Goal: Complete application form

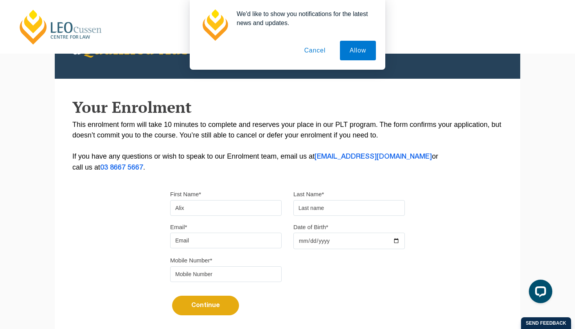
type input "Alix"
click at [314, 50] on button "Cancel" at bounding box center [315, 51] width 41 height 20
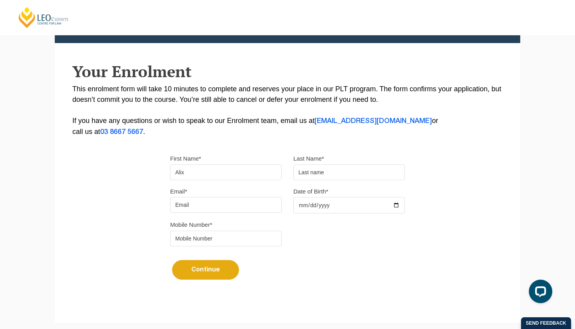
scroll to position [140, 0]
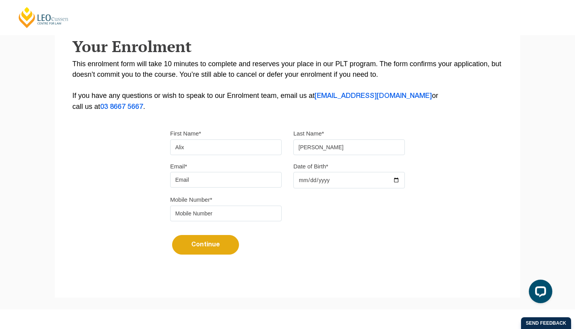
type input "[PERSON_NAME]"
type input "[EMAIL_ADDRESS][DOMAIN_NAME]"
click at [302, 183] on input "Date of Birth*" at bounding box center [350, 180] width 112 height 16
type input "2002-09-04"
click at [279, 250] on div "Continue It looks like you’ve previously started an application. You can pick u…" at bounding box center [287, 241] width 235 height 29
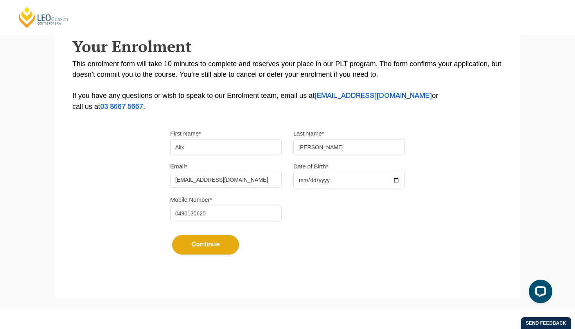
type input "0490130620"
click at [203, 254] on button "Continue" at bounding box center [205, 245] width 67 height 20
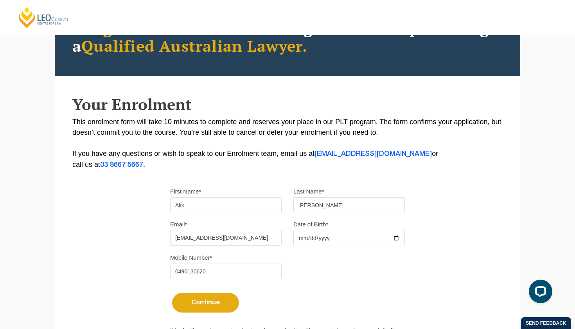
scroll to position [81, 0]
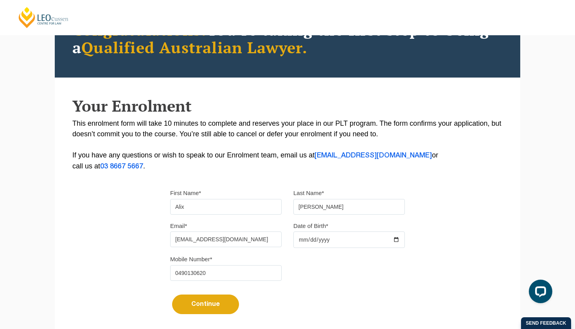
click at [211, 304] on button "Continue" at bounding box center [205, 304] width 67 height 20
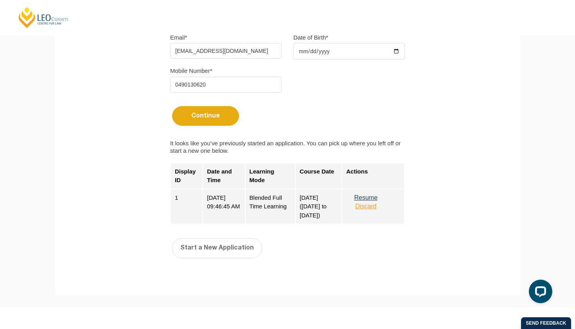
scroll to position [315, 0]
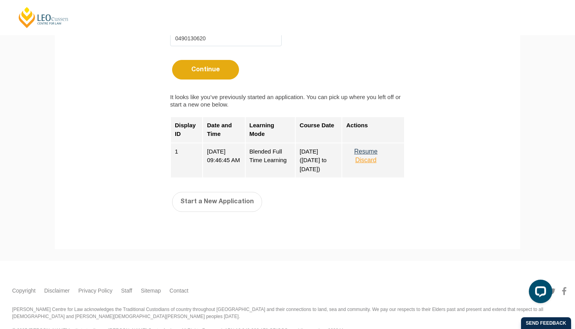
click at [379, 155] on button "Resume" at bounding box center [365, 151] width 39 height 7
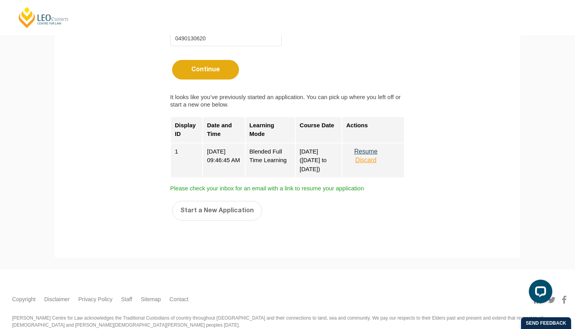
click at [373, 154] on button "Resume" at bounding box center [365, 151] width 39 height 7
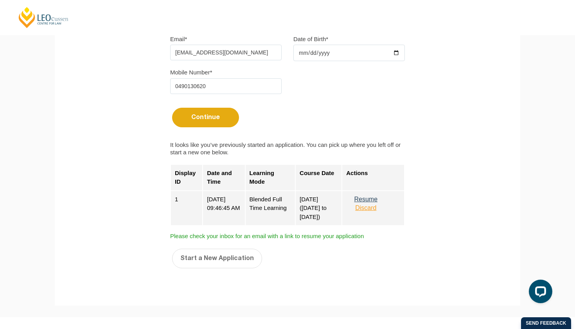
scroll to position [262, 0]
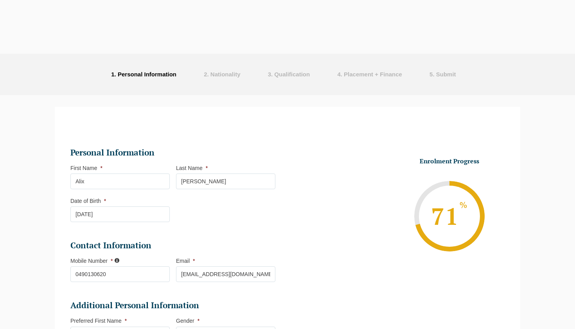
select select "Blended Full Time Learning"
select select "VIC"
select select
select select "[DATE] ([DATE] to [DATE])"
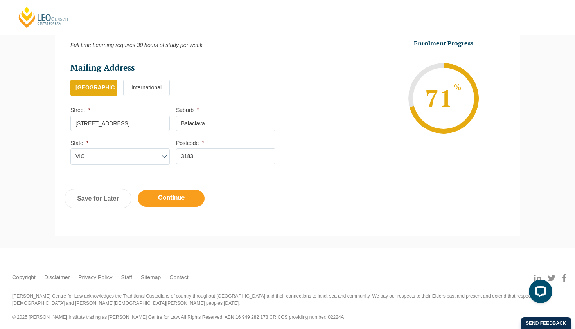
click at [172, 198] on input "Continue" at bounding box center [171, 198] width 67 height 17
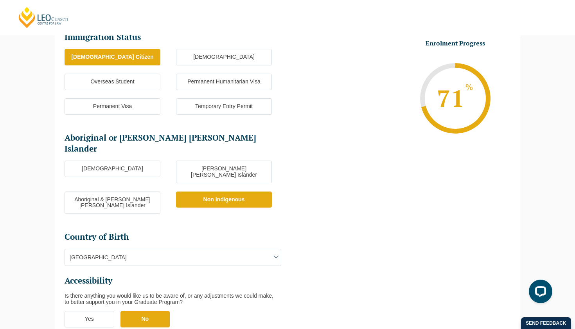
scroll to position [262, 0]
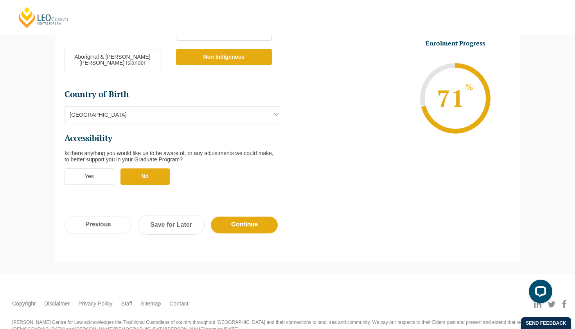
click at [79, 106] on span "[GEOGRAPHIC_DATA]" at bounding box center [173, 114] width 216 height 16
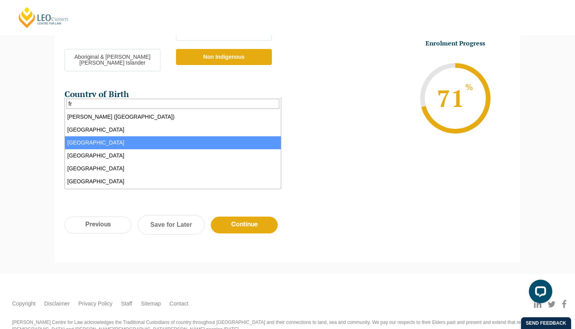
type input "fr"
select select "France 2303"
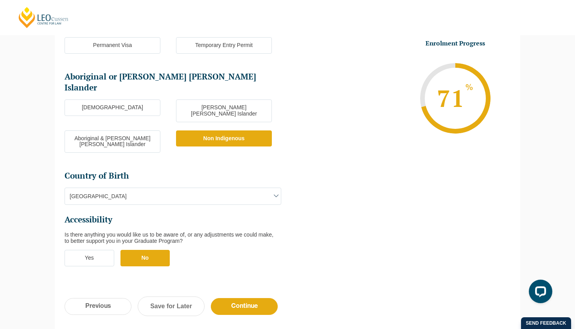
scroll to position [218, 0]
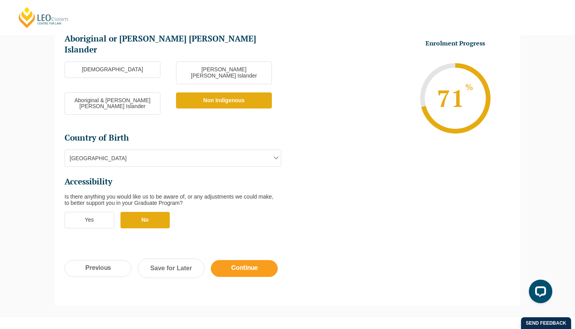
click at [249, 260] on input "Continue" at bounding box center [244, 268] width 67 height 17
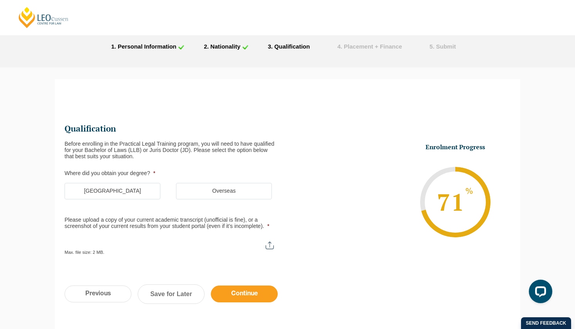
scroll to position [21, 0]
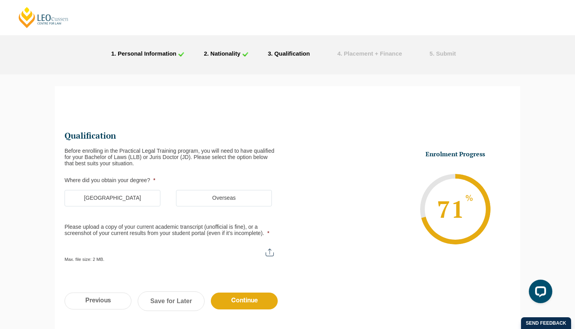
click at [120, 195] on label "[GEOGRAPHIC_DATA]" at bounding box center [113, 198] width 96 height 16
click at [0, 0] on input "[GEOGRAPHIC_DATA]" at bounding box center [0, 0] width 0 height 0
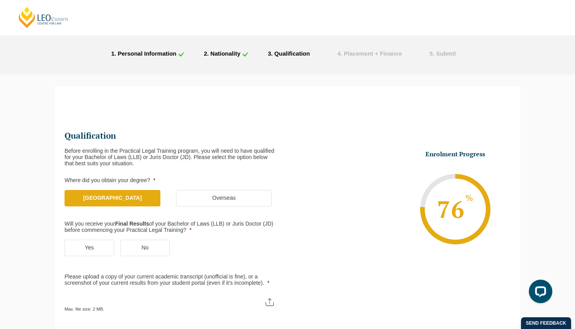
scroll to position [43, 0]
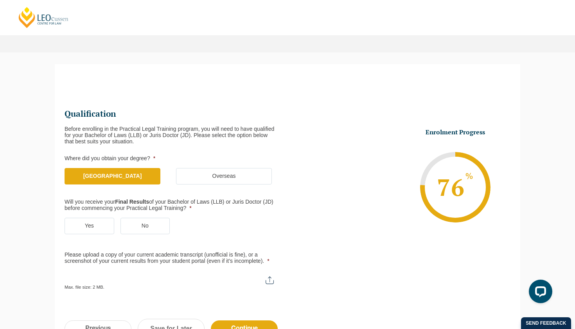
click at [93, 228] on label "Yes" at bounding box center [90, 226] width 50 height 16
click at [0, 0] on input "Yes" at bounding box center [0, 0] width 0 height 0
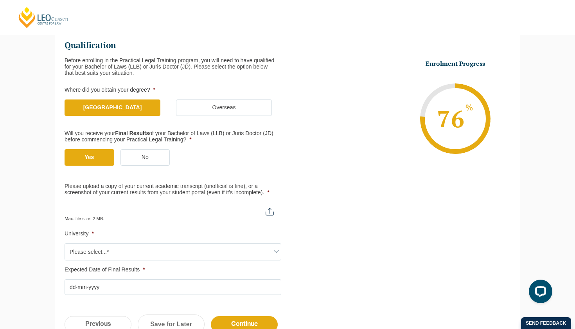
scroll to position [113, 0]
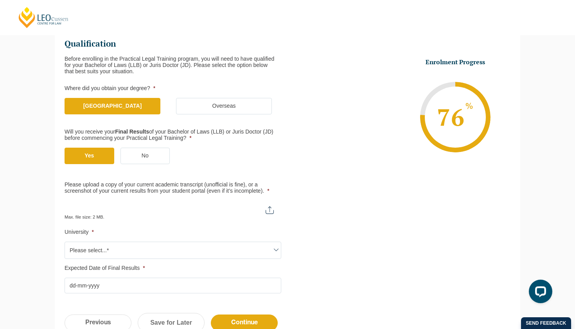
click at [251, 208] on input "Please upload a copy of your current academic transcript (unofficial is fine), …" at bounding box center [173, 206] width 217 height 13
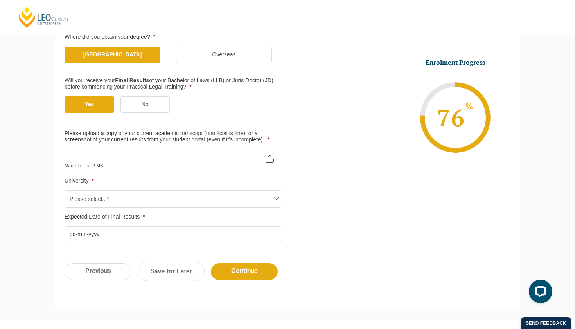
scroll to position [184, 0]
